Goal: Use online tool/utility

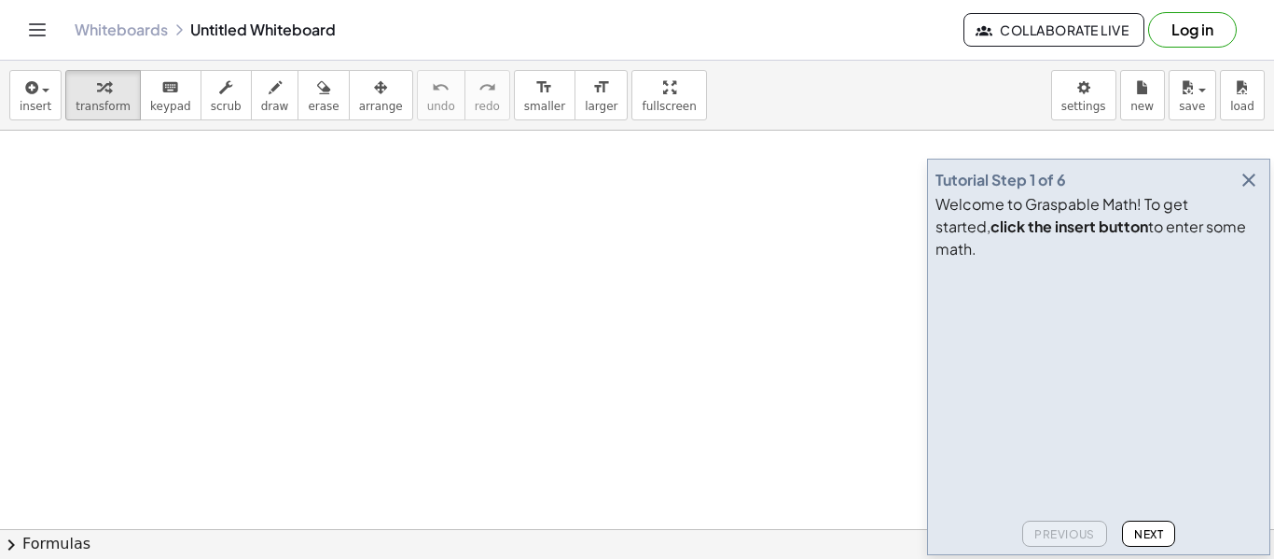
click at [1248, 191] on icon "button" at bounding box center [1249, 180] width 22 height 22
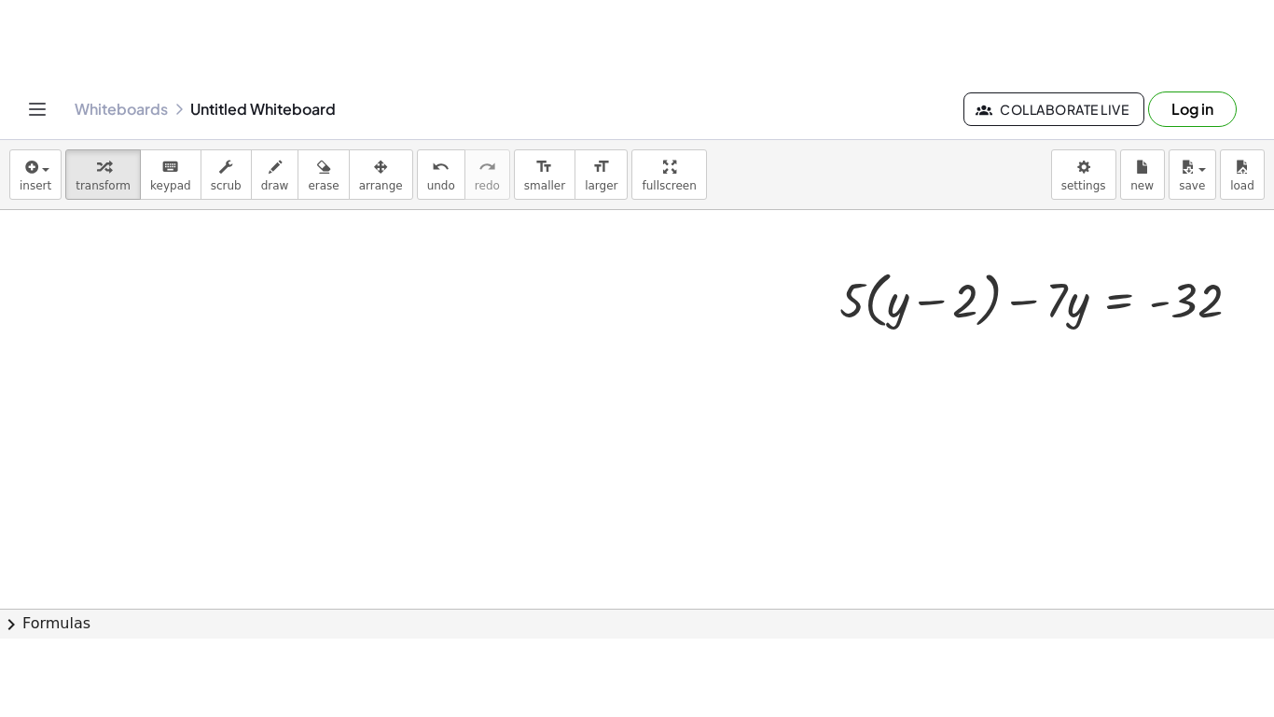
scroll to position [0, 286]
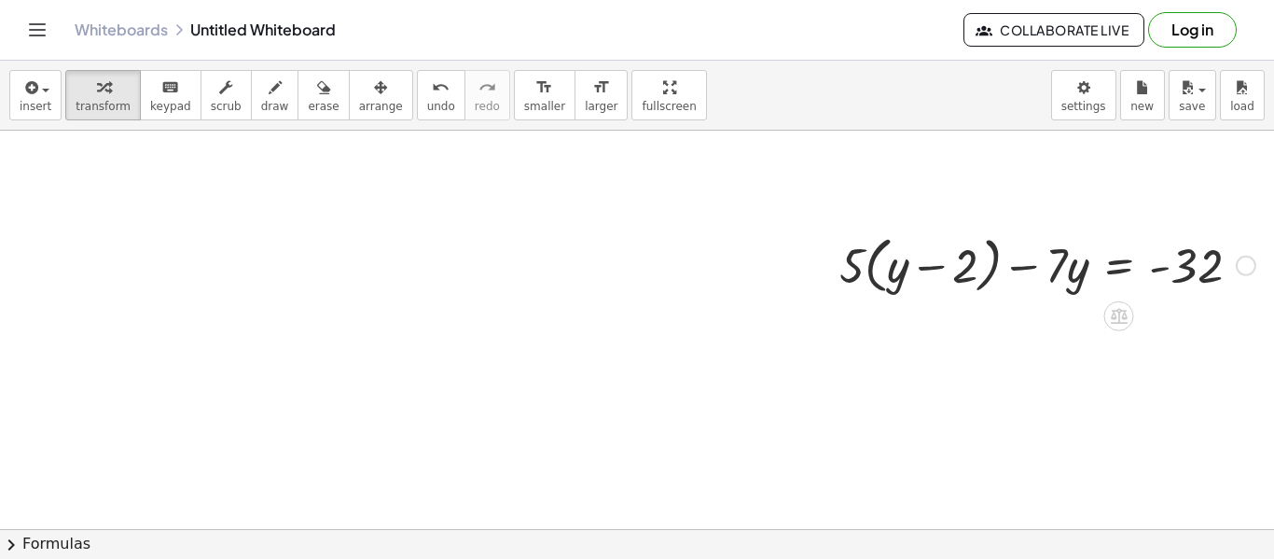
click at [1035, 279] on div at bounding box center [1047, 264] width 435 height 71
drag, startPoint x: 1034, startPoint y: 277, endPoint x: 1044, endPoint y: 272, distance: 11.3
click at [1044, 272] on div at bounding box center [1047, 264] width 435 height 71
click at [584, 99] on button "format_size larger" at bounding box center [601, 95] width 53 height 50
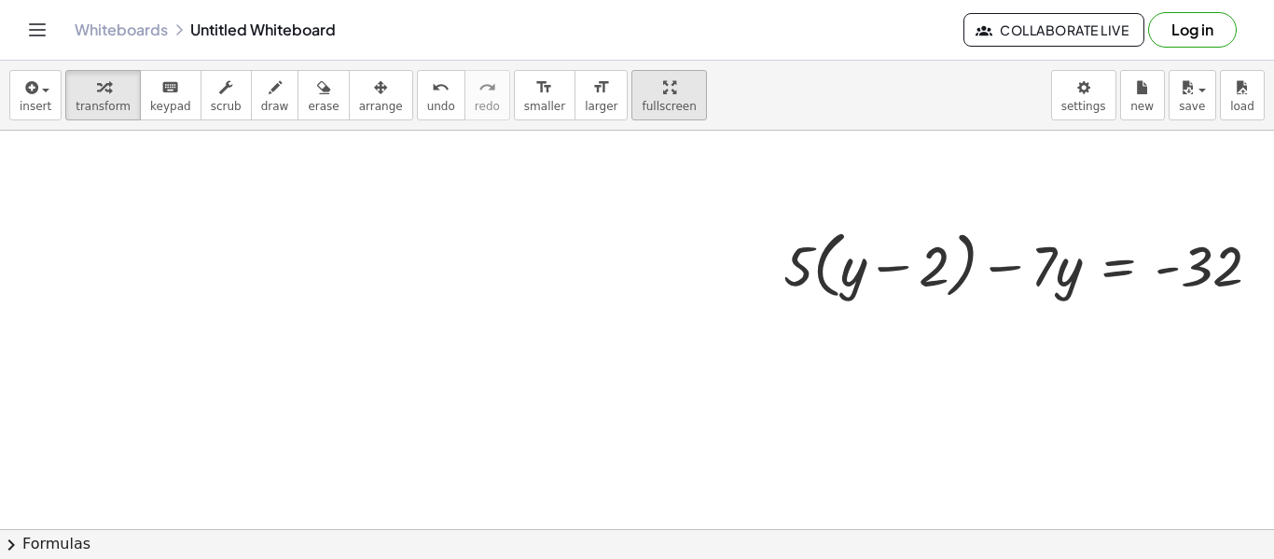
click at [648, 216] on div "insert select one: Math Expression Function Text Youtube Video Graphing Geometr…" at bounding box center [637, 310] width 1274 height 498
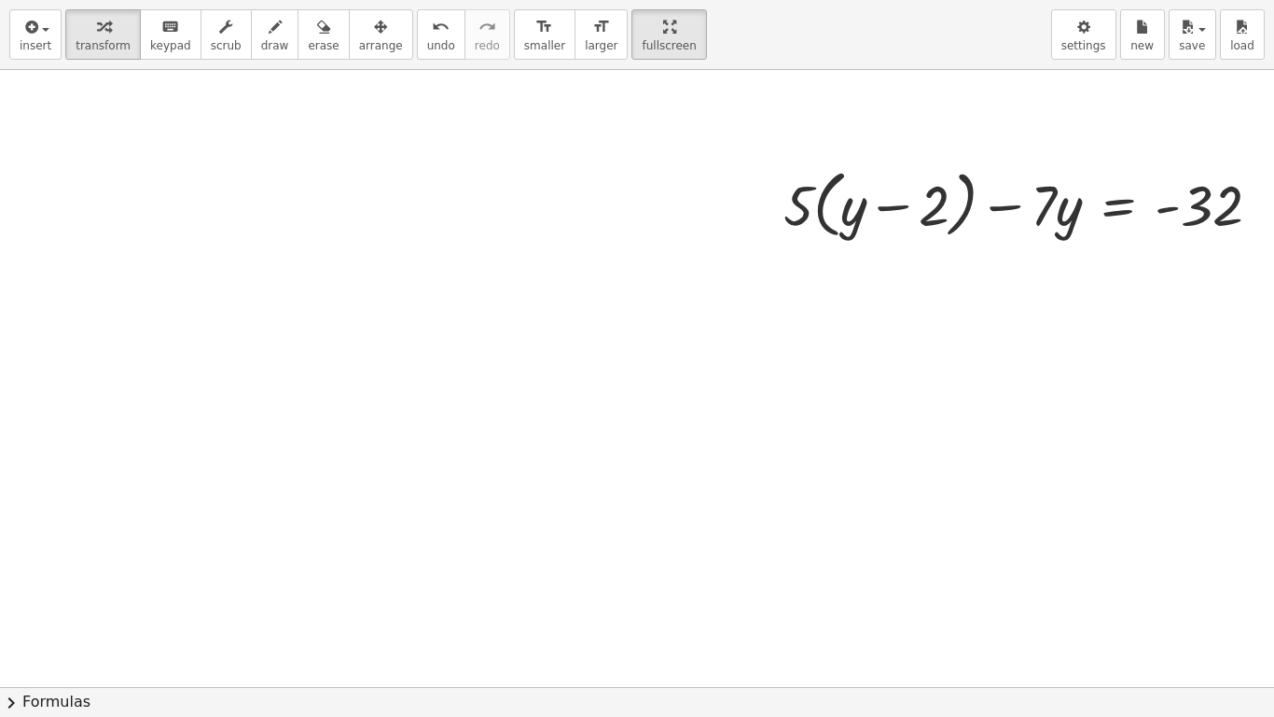
click at [755, 415] on div at bounding box center [494, 686] width 1561 height 1233
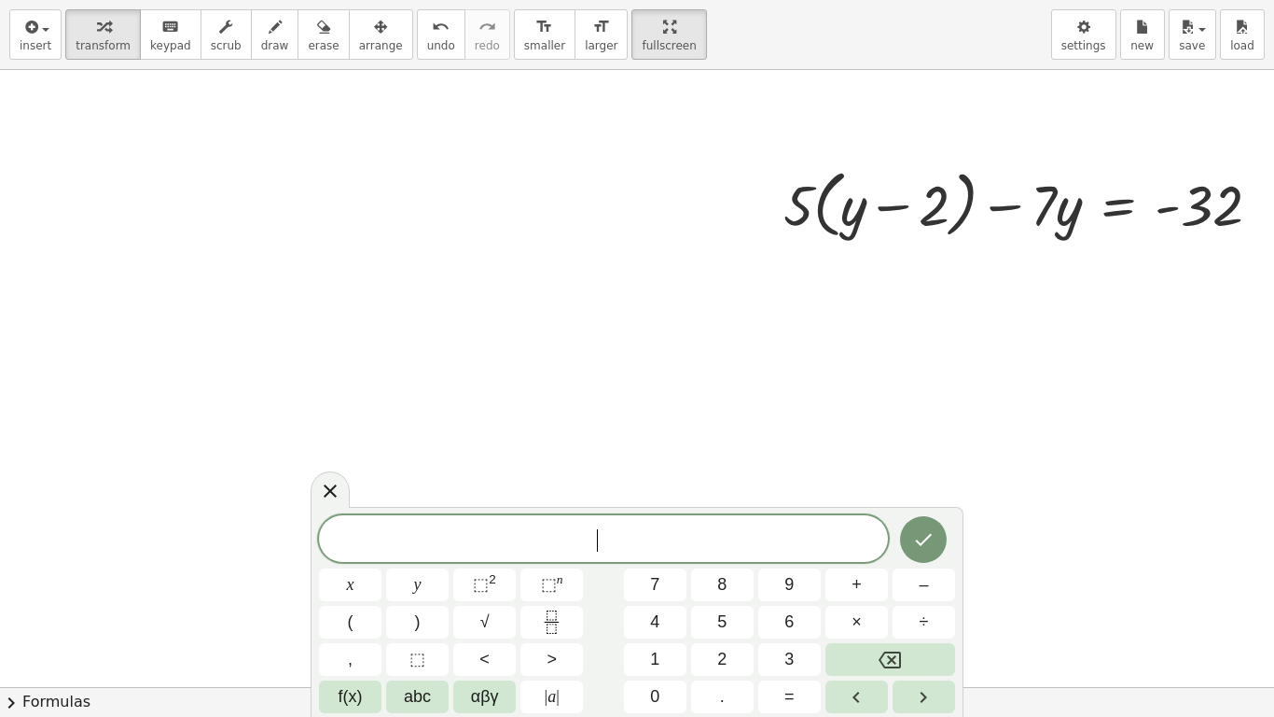
click at [755, 415] on div at bounding box center [494, 686] width 1561 height 1233
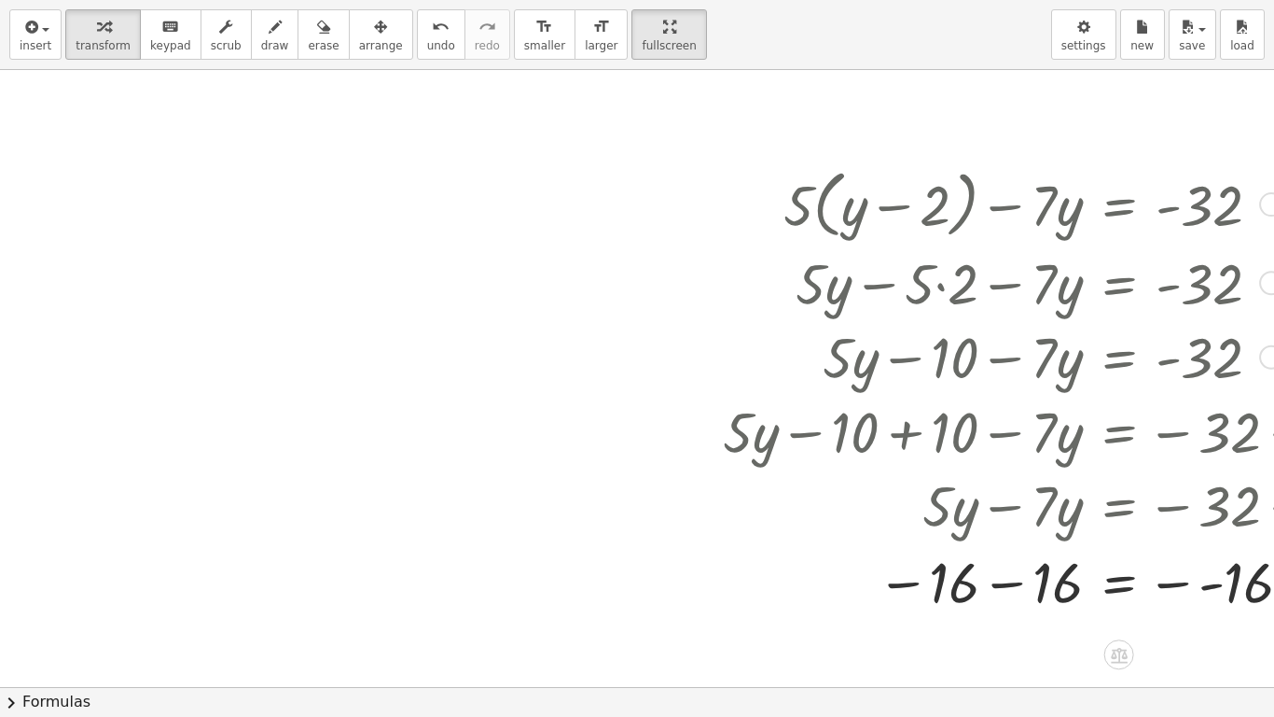
click at [519, 488] on div at bounding box center [758, 686] width 2089 height 1233
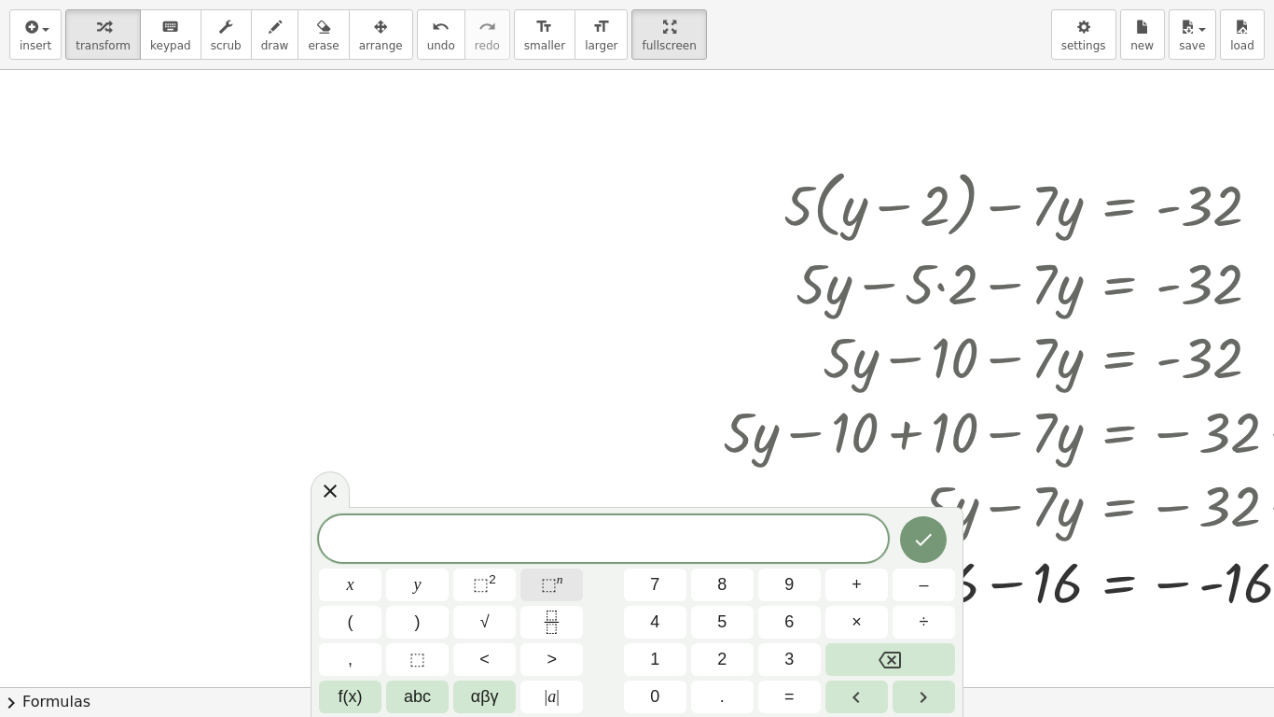
scroll to position [1, 0]
